Goal: Task Accomplishment & Management: Complete application form

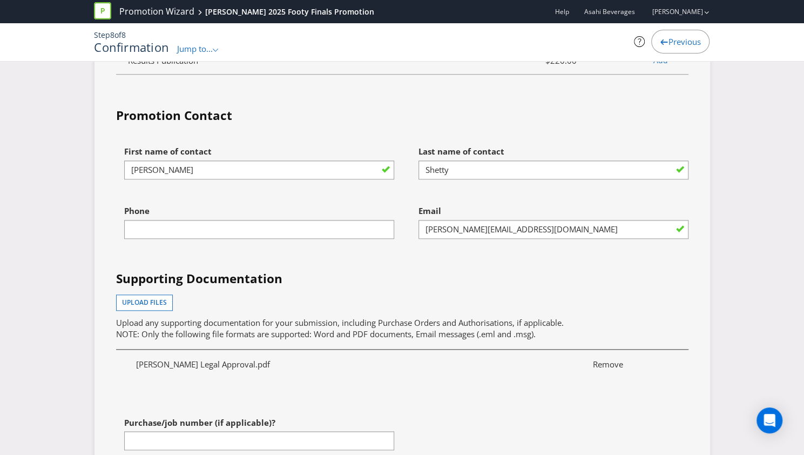
scroll to position [3189, 0]
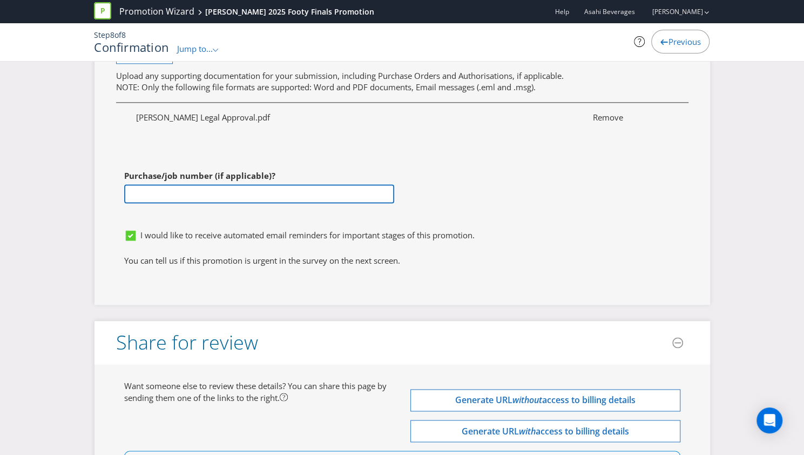
click at [249, 184] on input "text" at bounding box center [259, 193] width 270 height 19
paste input "4501772953"
type input "4501772953"
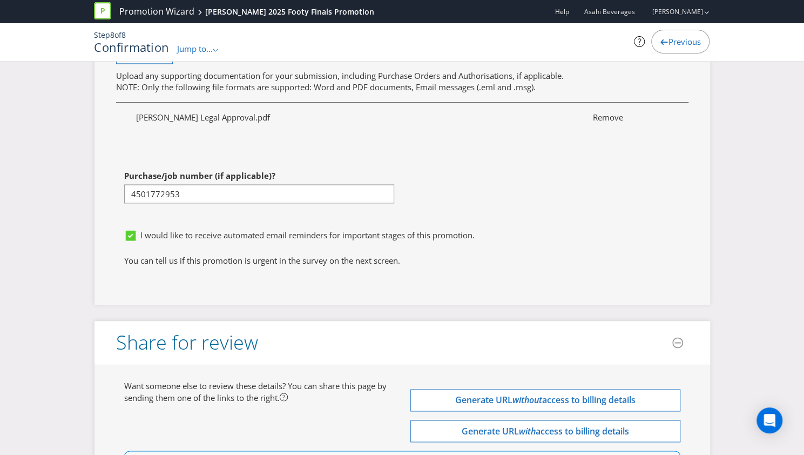
click at [552, 173] on div "First name of contact [PERSON_NAME] Last name of contact [PERSON_NAME] Phone Em…" at bounding box center [402, 59] width 589 height 330
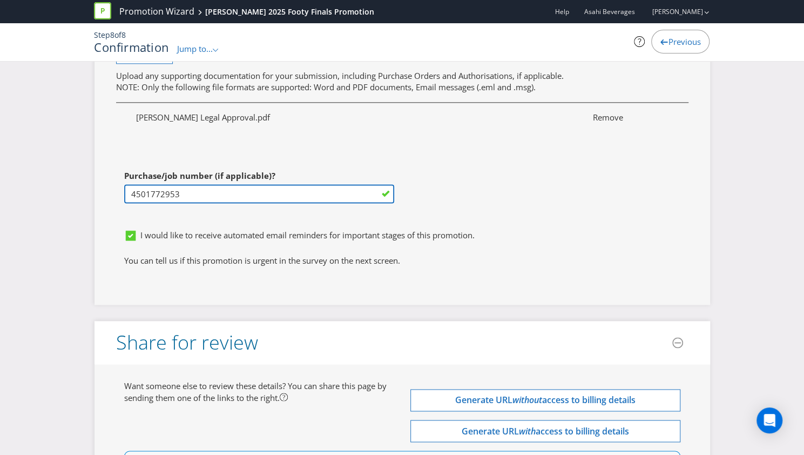
click at [157, 184] on input "4501772953" at bounding box center [259, 193] width 270 height 19
click at [158, 184] on input "4501772953" at bounding box center [259, 193] width 270 height 19
click at [160, 184] on input "4501772953" at bounding box center [259, 193] width 270 height 19
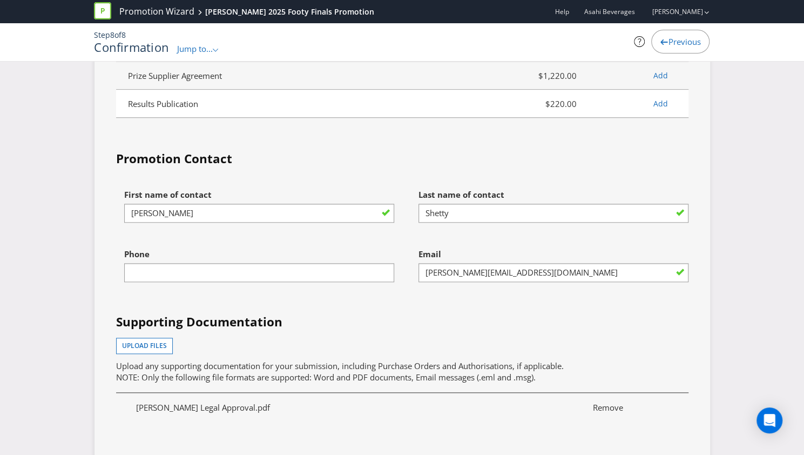
scroll to position [2769, 0]
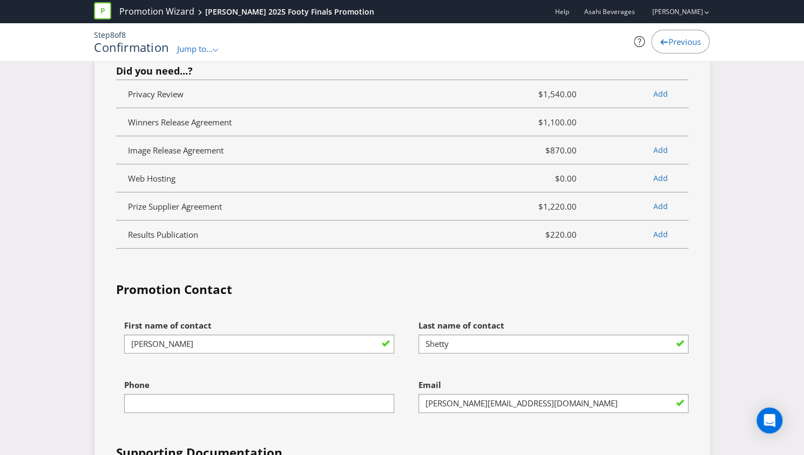
click at [360, 314] on div "First name of contact [PERSON_NAME]" at bounding box center [259, 333] width 270 height 39
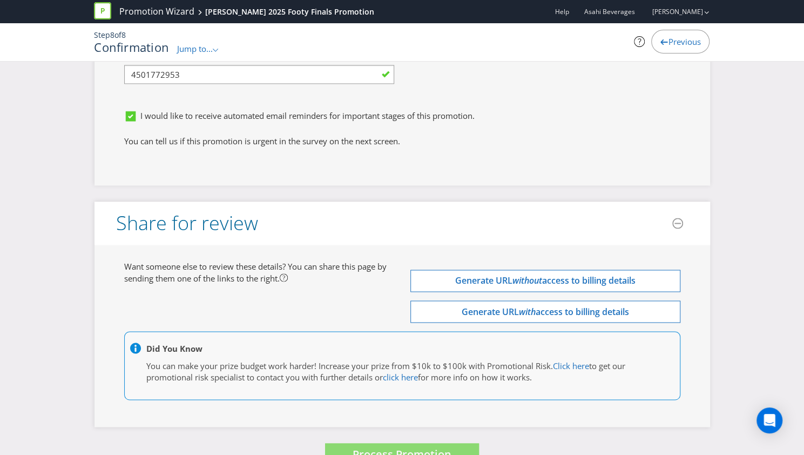
scroll to position [3093, 0]
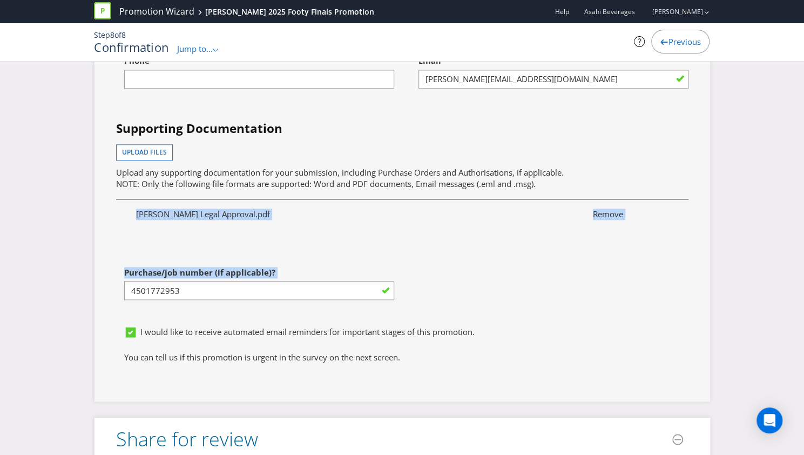
click at [320, 228] on div "First name of contact [PERSON_NAME] Last name of contact [PERSON_NAME] Phone Em…" at bounding box center [402, 155] width 589 height 330
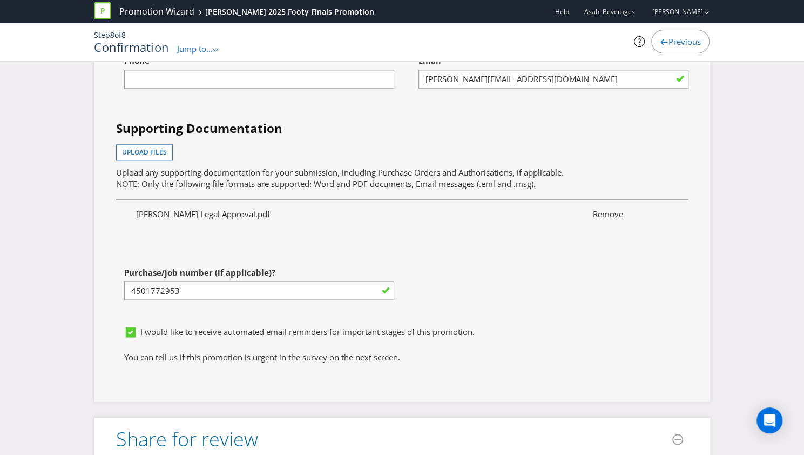
click at [322, 214] on div "[PERSON_NAME] Legal Approval.pdf Remove" at bounding box center [402, 221] width 589 height 50
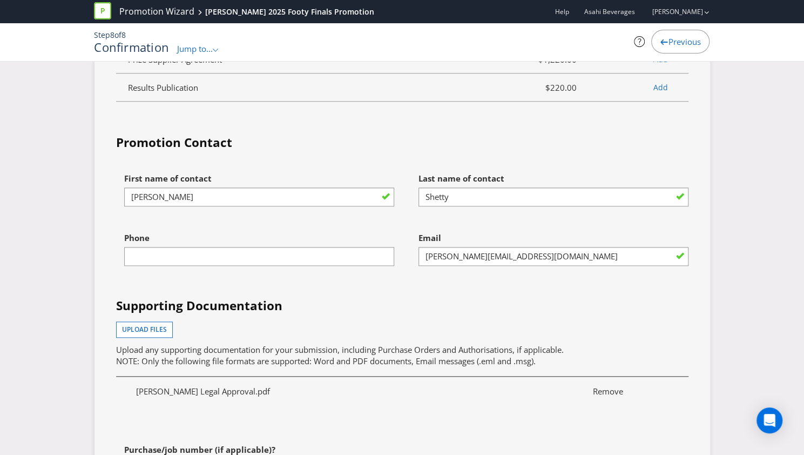
scroll to position [2918, 0]
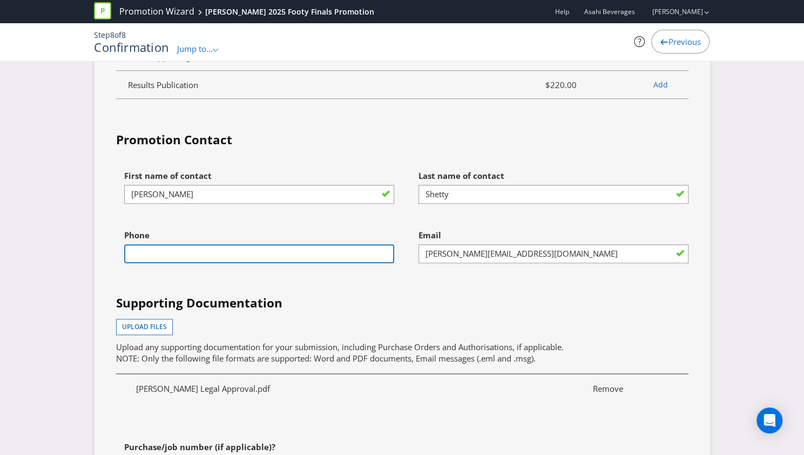
click at [347, 244] on input "text" at bounding box center [259, 253] width 270 height 19
type input "0439969356"
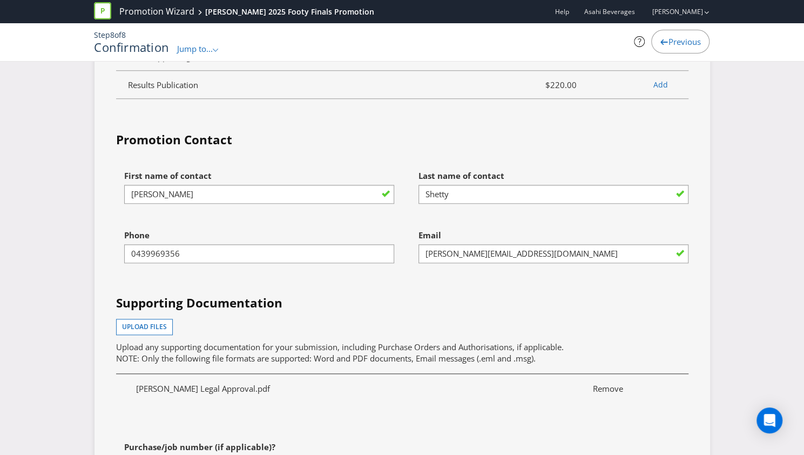
click at [304, 259] on div "First name of contact [PERSON_NAME] Last name of contact [PERSON_NAME] Phone [P…" at bounding box center [402, 330] width 589 height 330
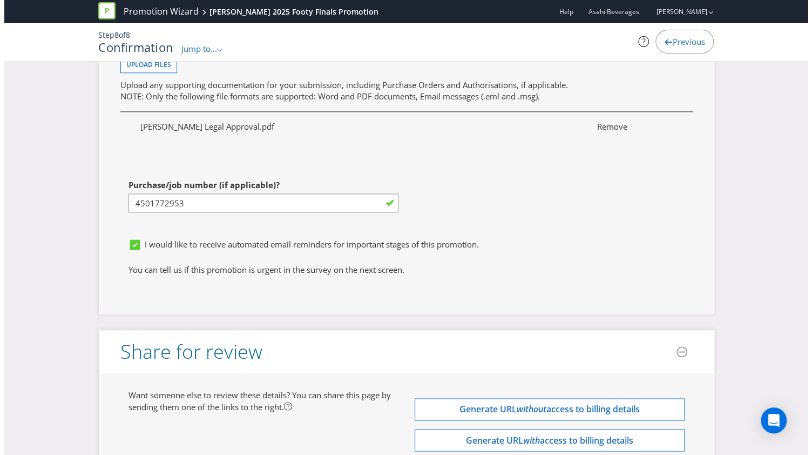
scroll to position [3309, 0]
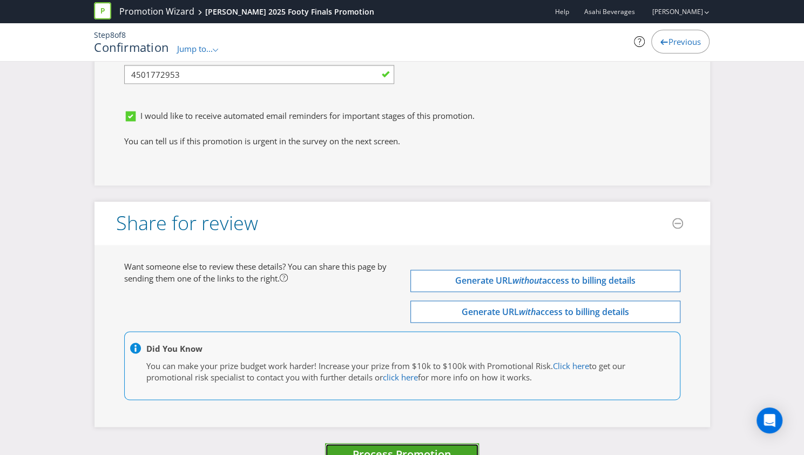
click at [455, 443] on button "Process Promotion" at bounding box center [402, 454] width 154 height 23
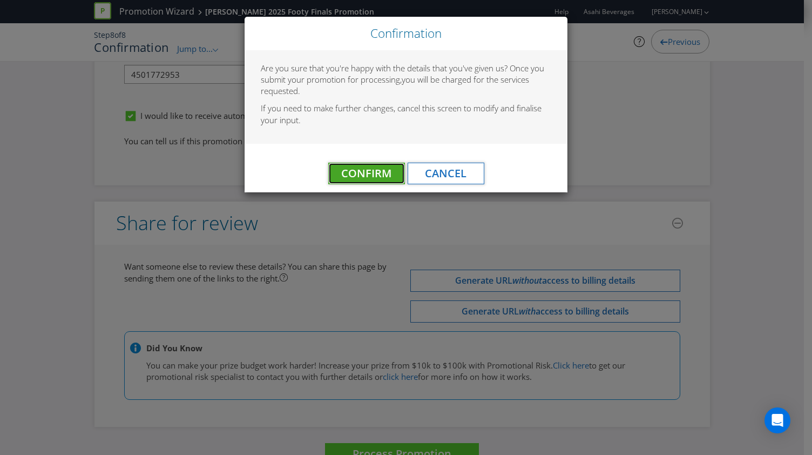
click at [378, 171] on span "Confirm" at bounding box center [366, 173] width 50 height 15
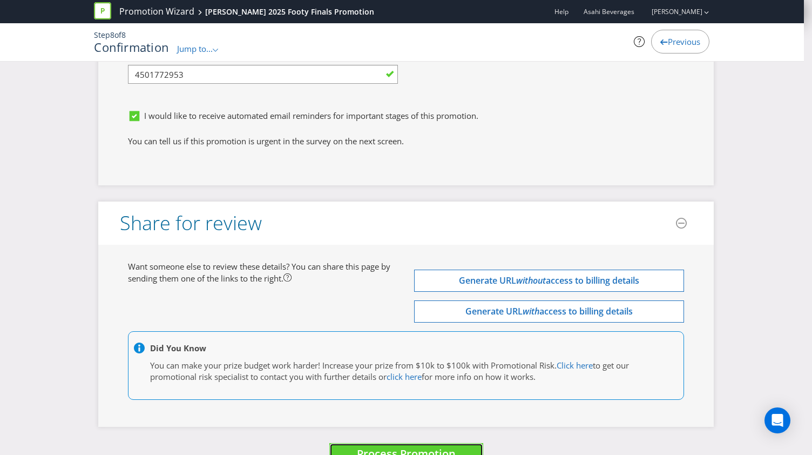
scroll to position [0, 0]
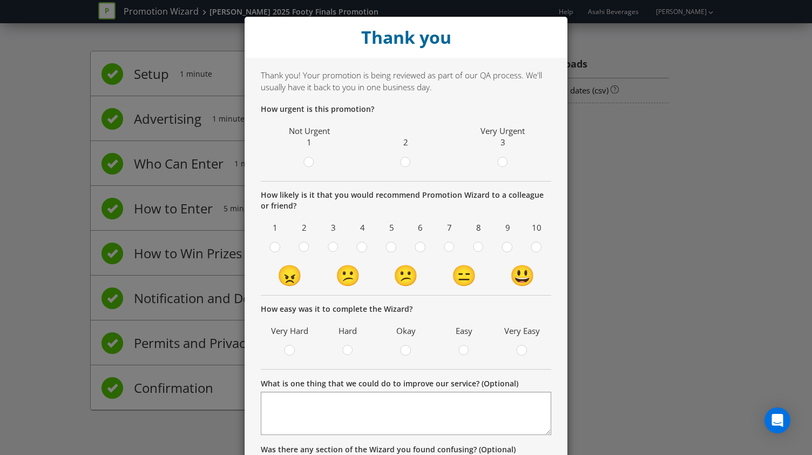
click at [677, 237] on div "Thank you Thank you! Your promotion is being reviewed as part of our QA process…" at bounding box center [406, 227] width 812 height 455
